Goal: Task Accomplishment & Management: Manage account settings

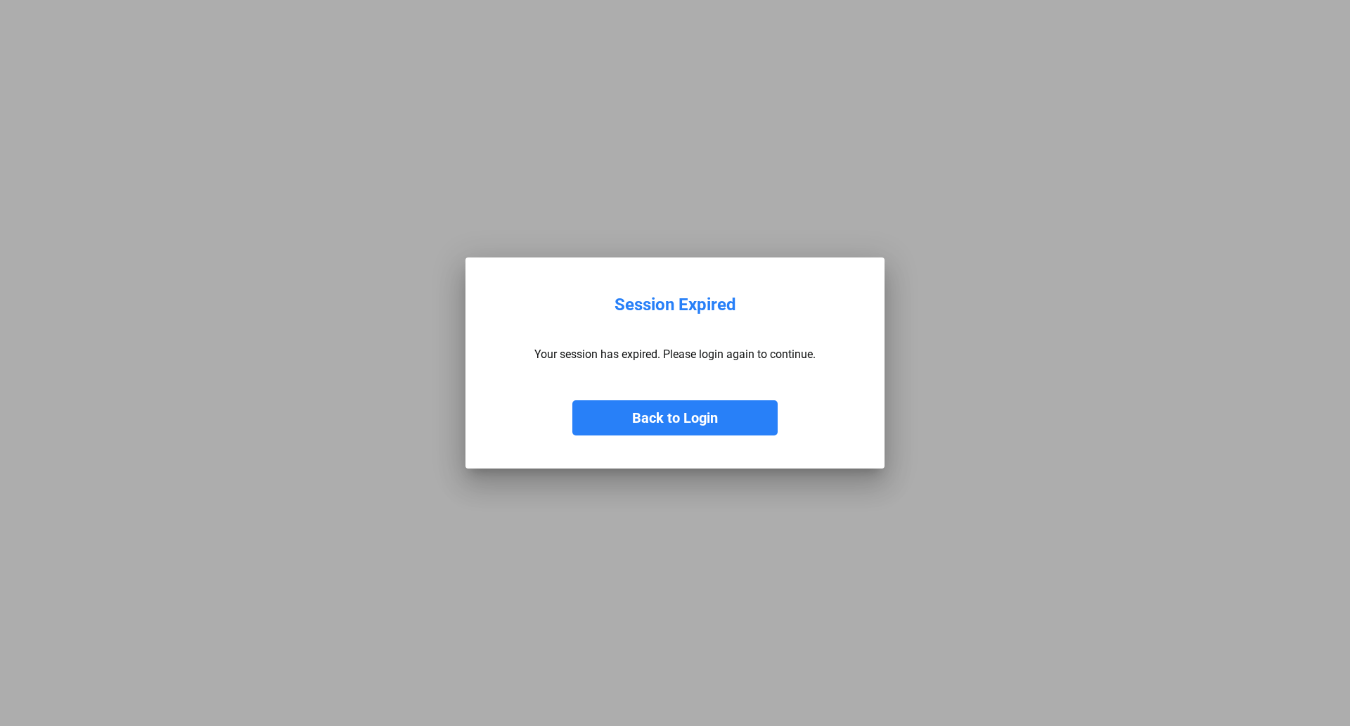
click at [657, 413] on button "Back to Login" at bounding box center [674, 417] width 205 height 35
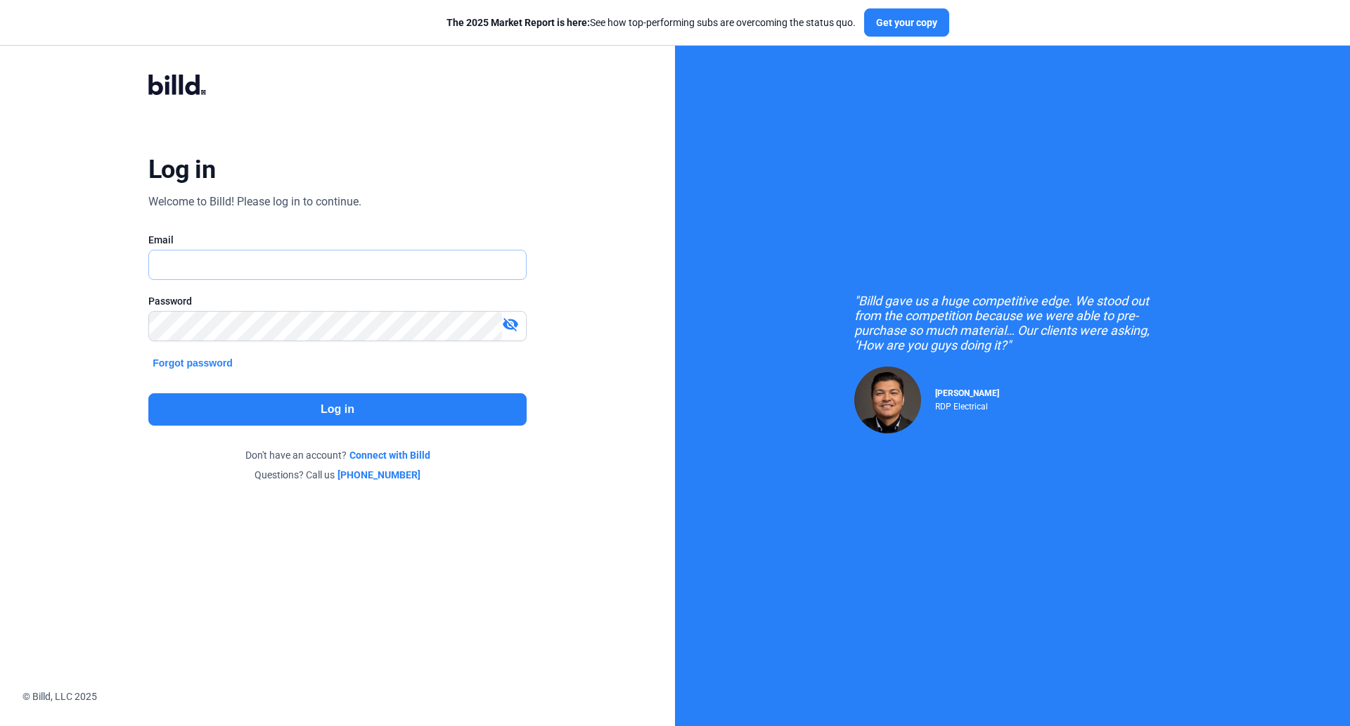
type input "[EMAIL_ADDRESS][DOMAIN_NAME]"
click at [314, 415] on button "Log in" at bounding box center [337, 409] width 378 height 32
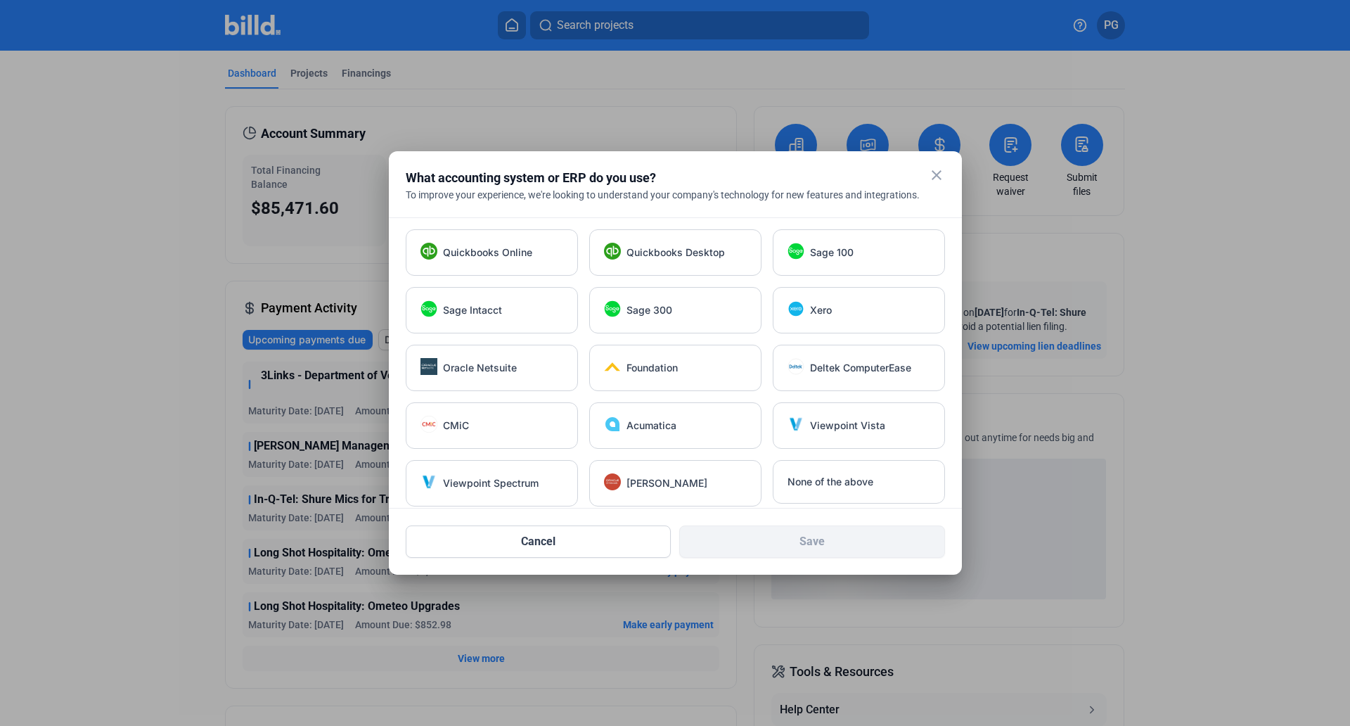
click at [936, 183] on div "close" at bounding box center [936, 177] width 17 height 20
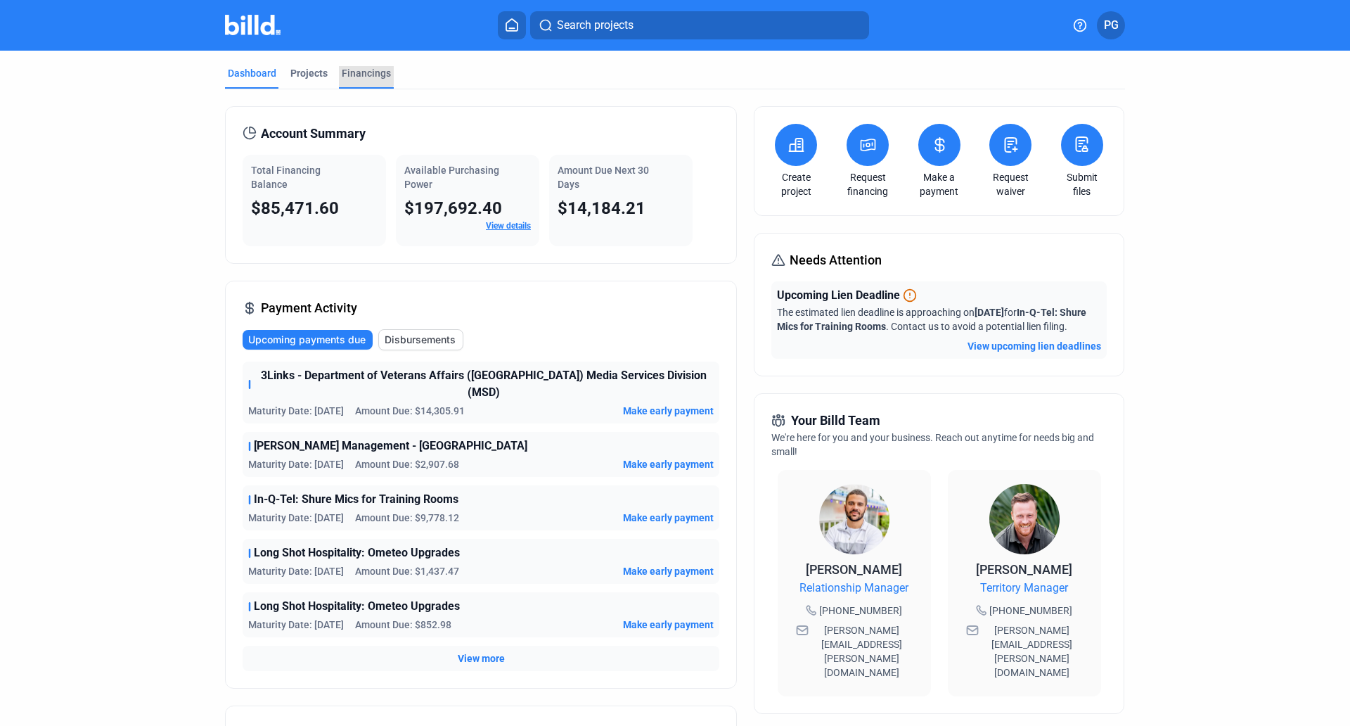
click at [357, 76] on div "Financings" at bounding box center [366, 73] width 49 height 14
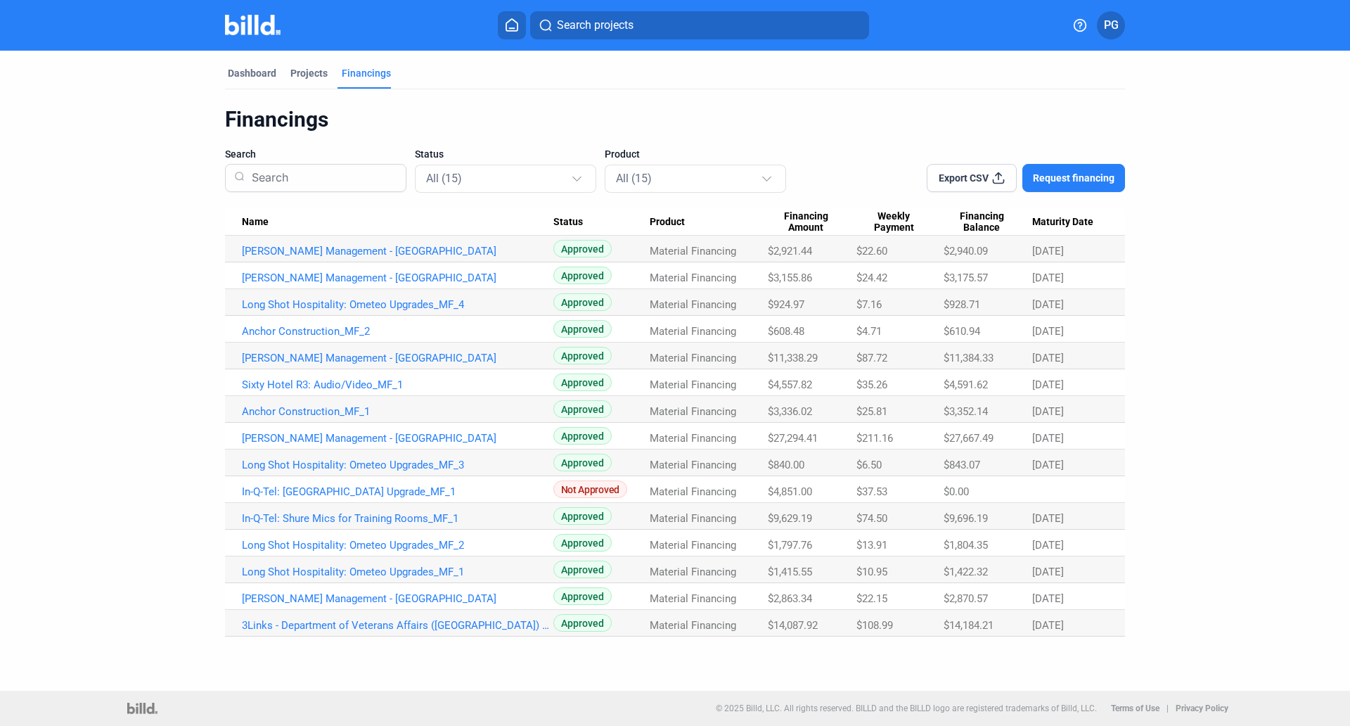
click at [1140, 107] on div "Dashboard Projects Financings Financings Search Status All (15) Product All (15…" at bounding box center [675, 344] width 956 height 586
